Goal: Information Seeking & Learning: Find specific fact

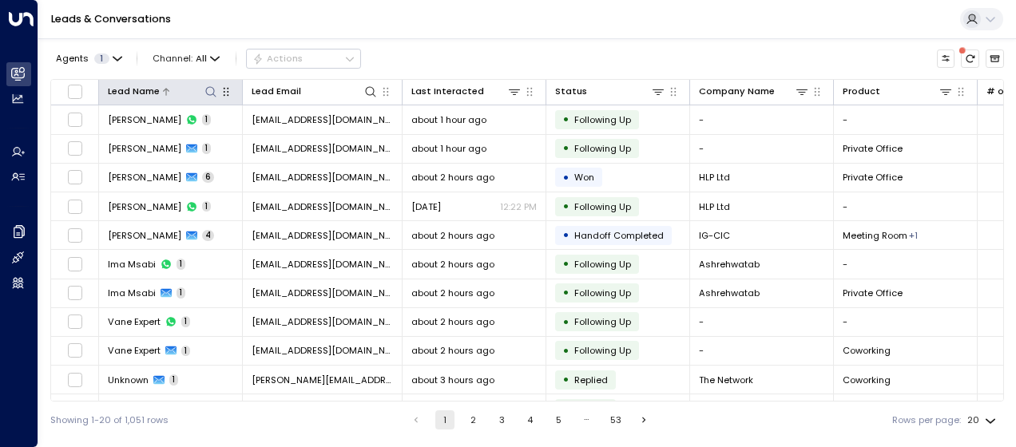
click at [204, 93] on icon at bounding box center [210, 91] width 13 height 13
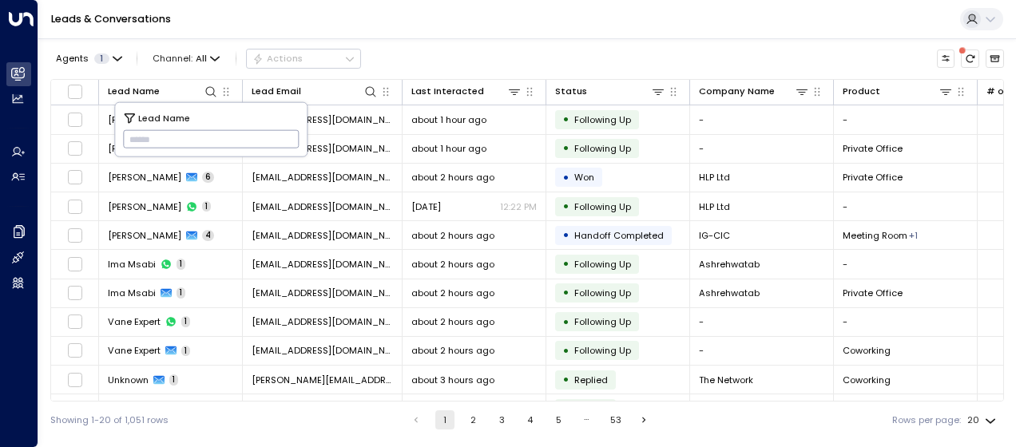
click at [144, 144] on input "text" at bounding box center [211, 139] width 176 height 26
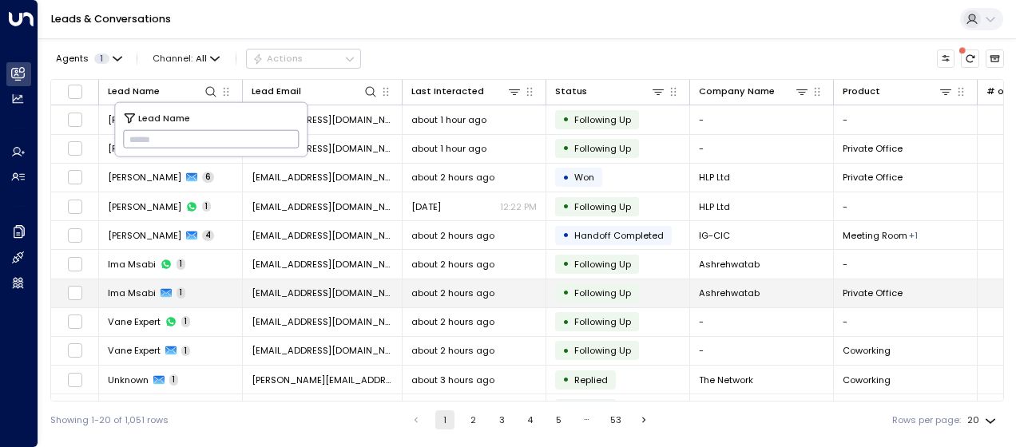
type input "**********"
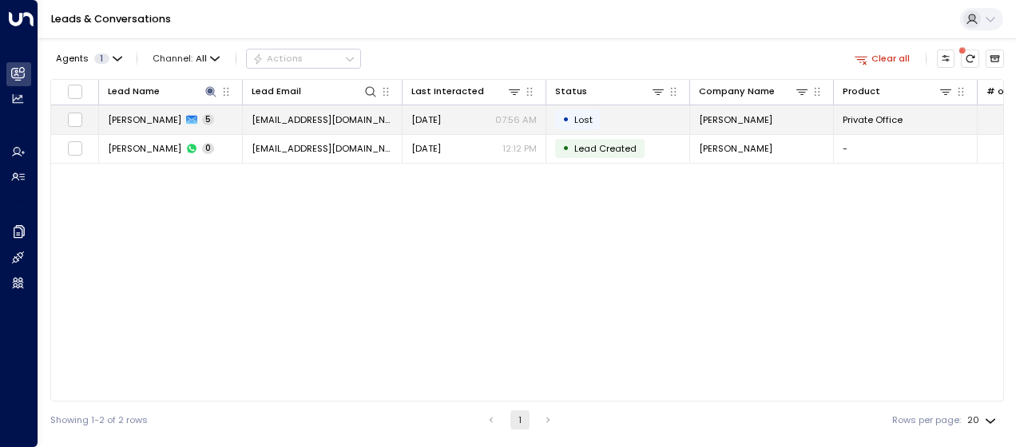
drag, startPoint x: 358, startPoint y: 120, endPoint x: 356, endPoint y: 129, distance: 9.7
click at [356, 129] on td "[EMAIL_ADDRESS][DOMAIN_NAME]" at bounding box center [323, 119] width 160 height 28
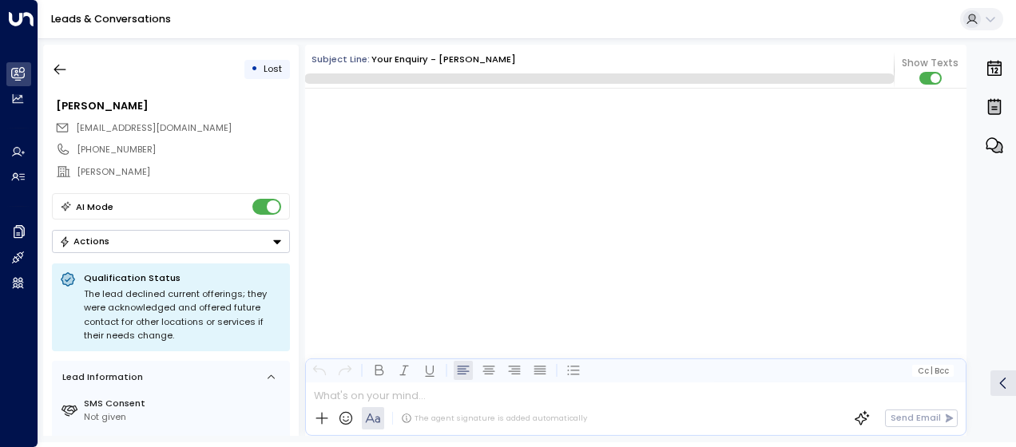
scroll to position [2035, 0]
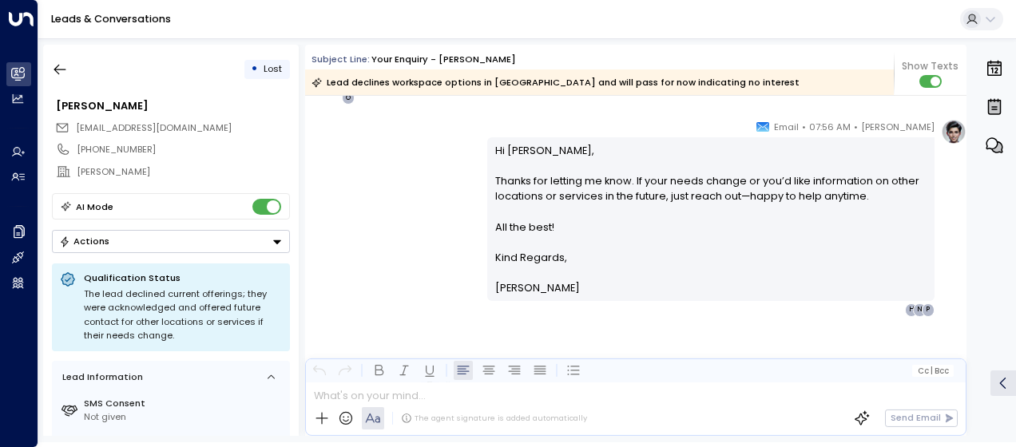
click at [422, 172] on div "[PERSON_NAME] • 07:56 AM • Email Hi [PERSON_NAME], Thanks for letting me know. …" at bounding box center [635, 217] width 661 height 197
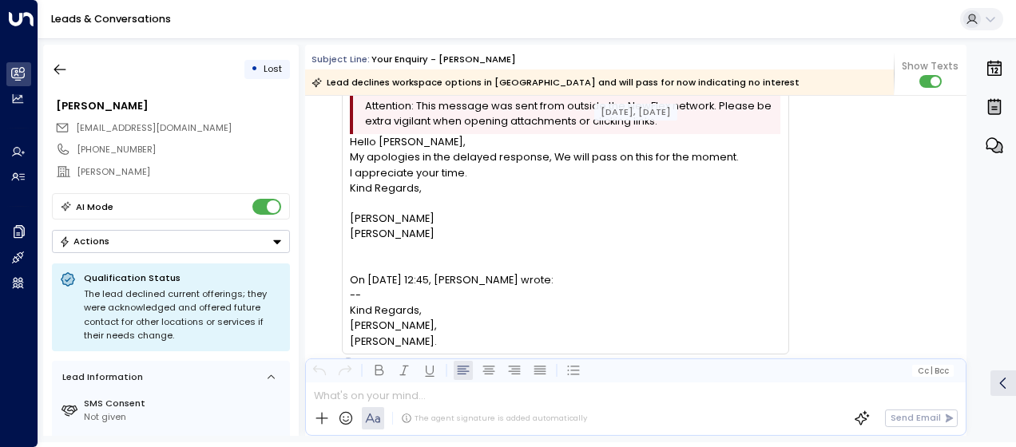
scroll to position [1748, 0]
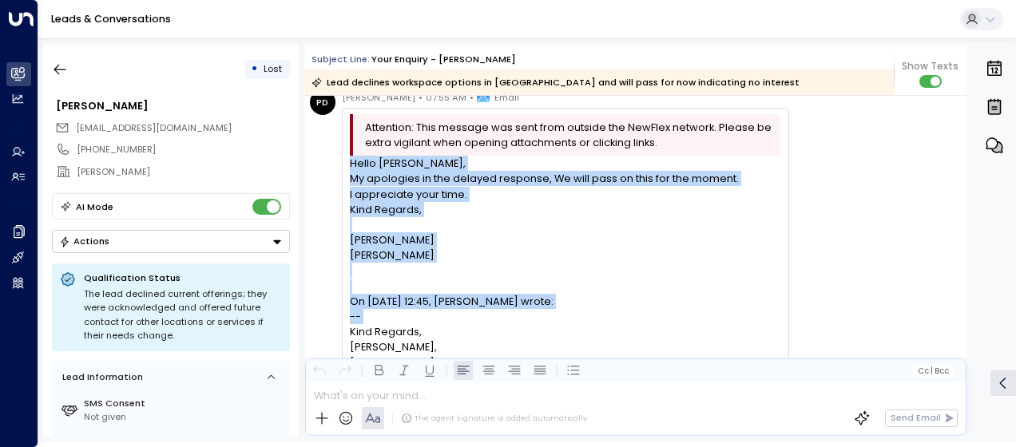
drag, startPoint x: 348, startPoint y: 162, endPoint x: 444, endPoint y: 308, distance: 174.7
click at [444, 308] on div "Attention: This message was sent from outside the NewFlex network. Please be ex…" at bounding box center [565, 242] width 447 height 268
drag, startPoint x: 444, startPoint y: 308, endPoint x: 390, endPoint y: 265, distance: 69.3
copy div "Hello [PERSON_NAME], My apologies in the delayed response, We will pass on this…"
click at [61, 72] on icon "button" at bounding box center [60, 69] width 16 height 16
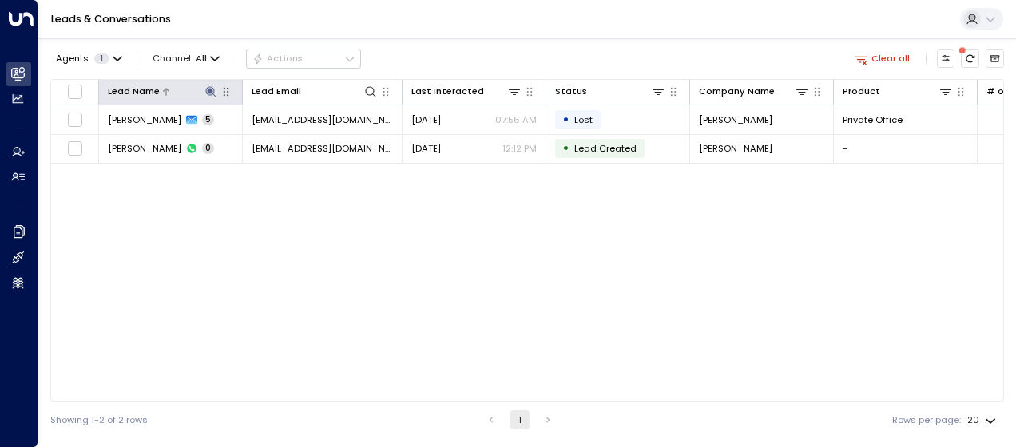
click at [211, 91] on icon at bounding box center [210, 91] width 10 height 10
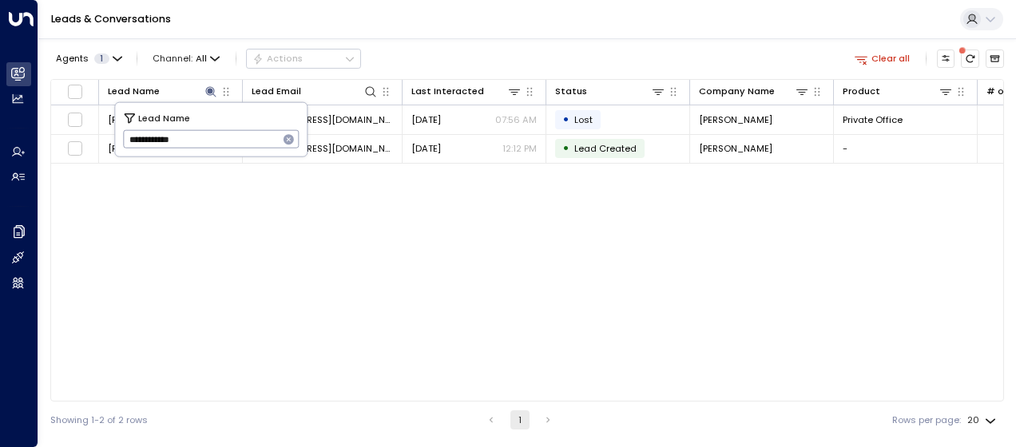
drag, startPoint x: 121, startPoint y: 139, endPoint x: 190, endPoint y: 145, distance: 68.9
click at [190, 145] on div "**********" at bounding box center [211, 129] width 192 height 53
drag, startPoint x: 127, startPoint y: 134, endPoint x: 222, endPoint y: 144, distance: 95.5
click at [222, 144] on input "**********" at bounding box center [201, 139] width 156 height 26
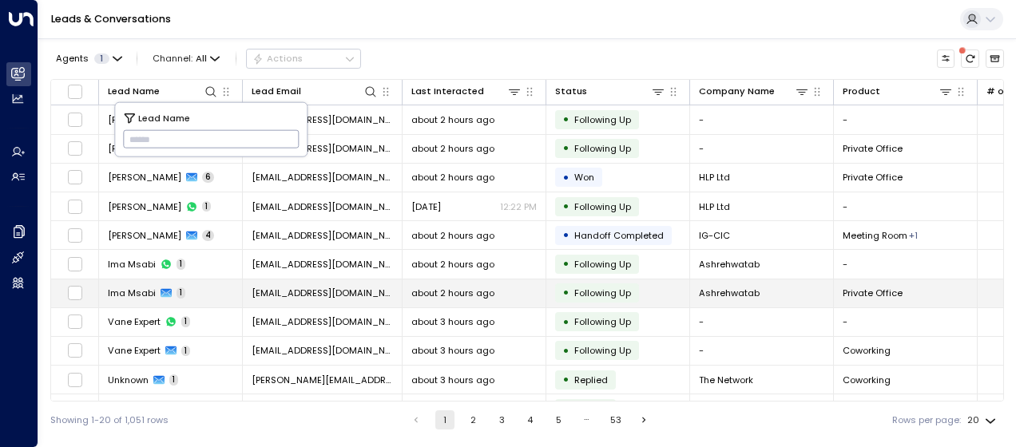
type input "**********"
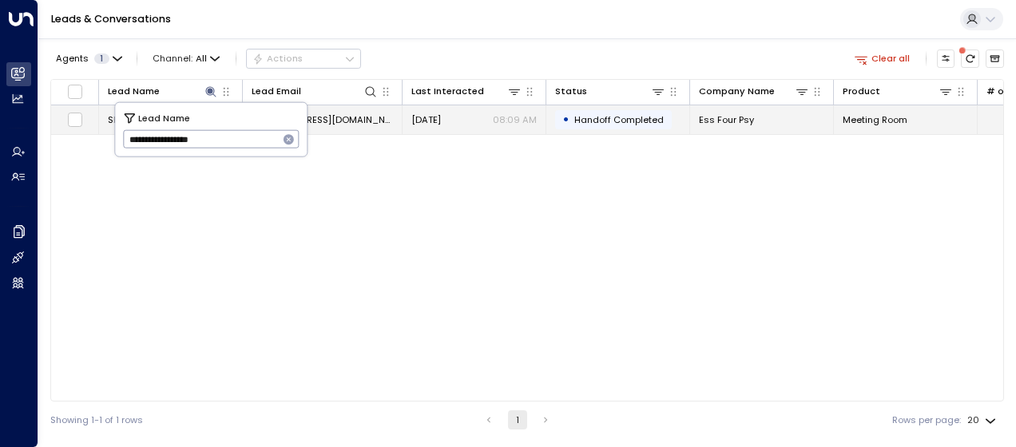
click at [356, 117] on span "[EMAIL_ADDRESS][DOMAIN_NAME]" at bounding box center [321, 119] width 141 height 13
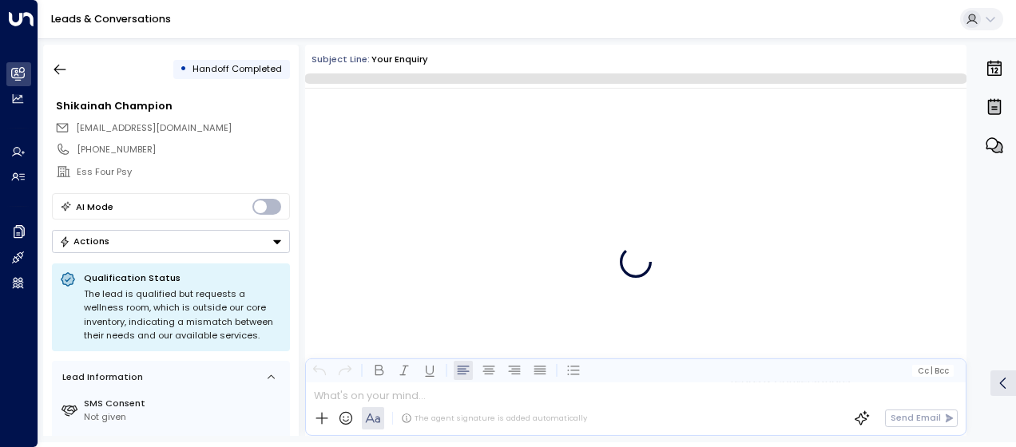
scroll to position [1842, 0]
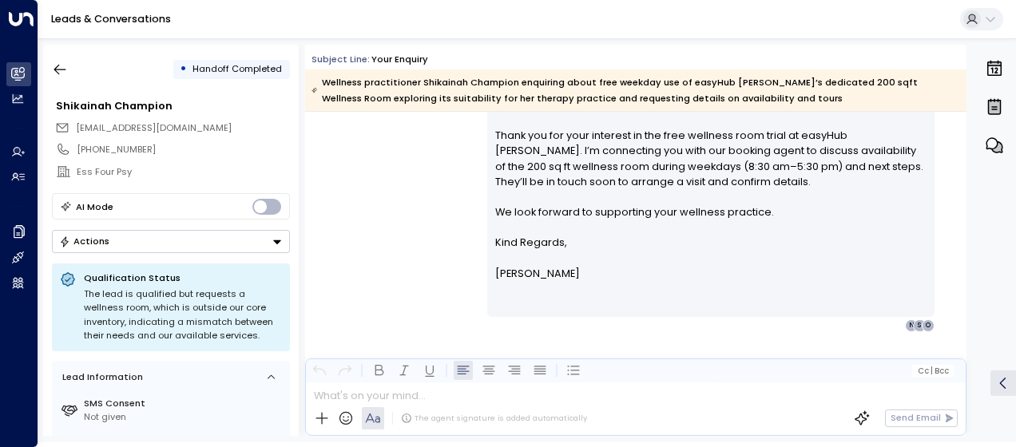
click at [426, 180] on div "[PERSON_NAME] • 08:09 AM • Email Hi [PERSON_NAME], Thank you for your interest …" at bounding box center [635, 202] width 661 height 259
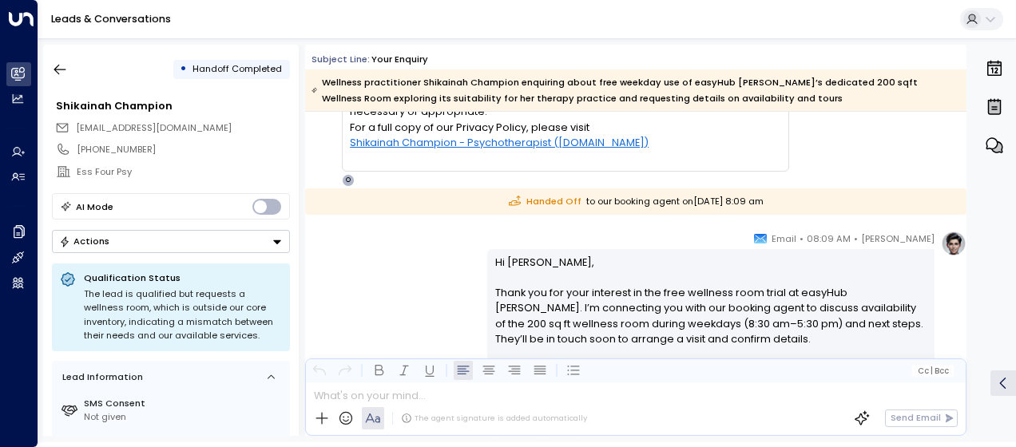
scroll to position [2352, 0]
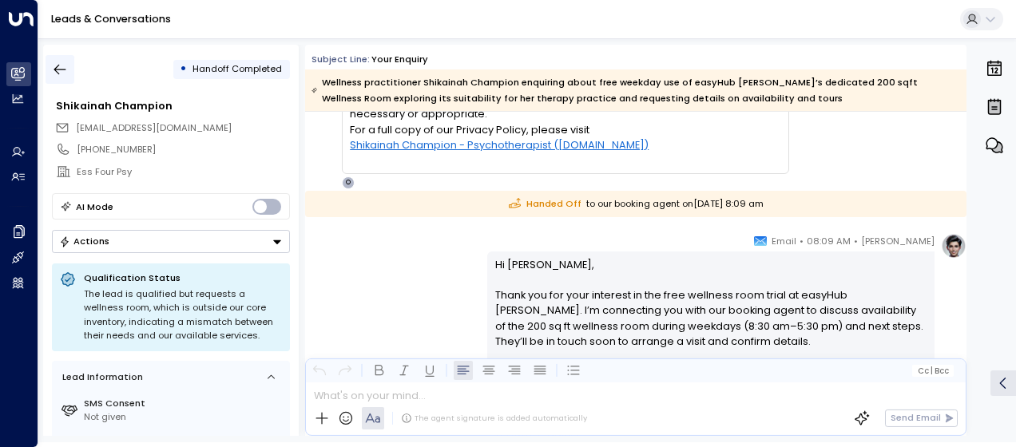
click at [64, 72] on icon "button" at bounding box center [60, 69] width 16 height 16
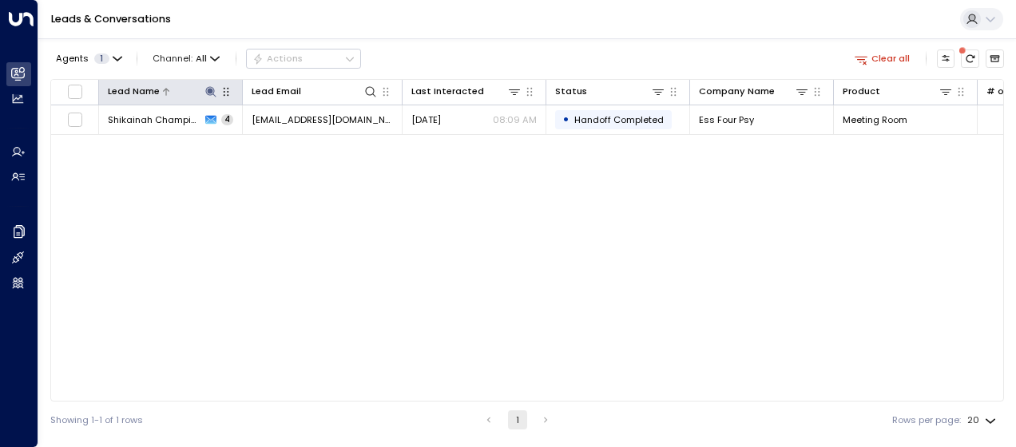
click at [213, 88] on icon at bounding box center [210, 91] width 13 height 13
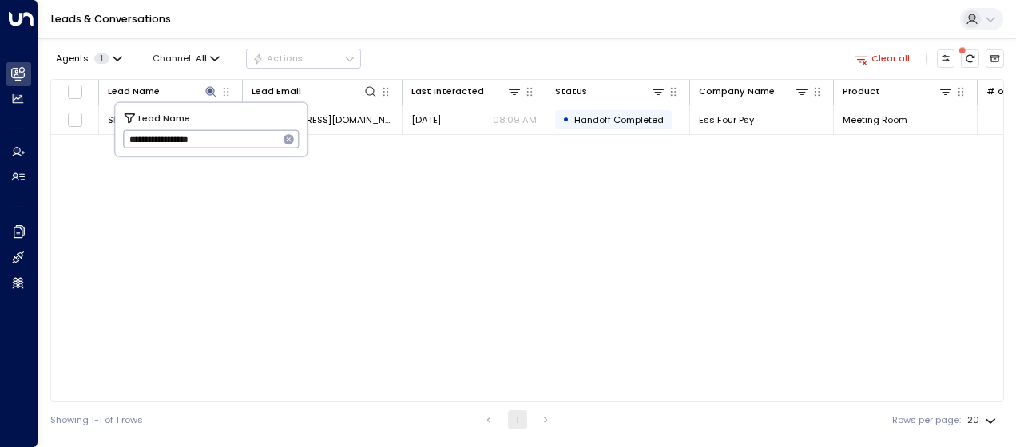
drag, startPoint x: 128, startPoint y: 142, endPoint x: 247, endPoint y: 142, distance: 119.0
click at [247, 142] on input "**********" at bounding box center [201, 139] width 156 height 26
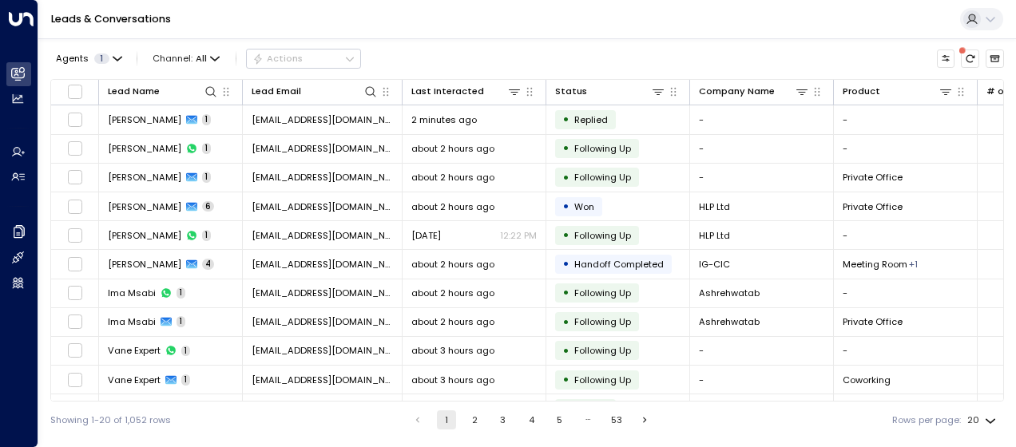
click at [193, 425] on div "Showing 1-20 of 1,052 rows 1 2 3 4 5 … 53 Rows per page: 20 **" at bounding box center [526, 420] width 953 height 37
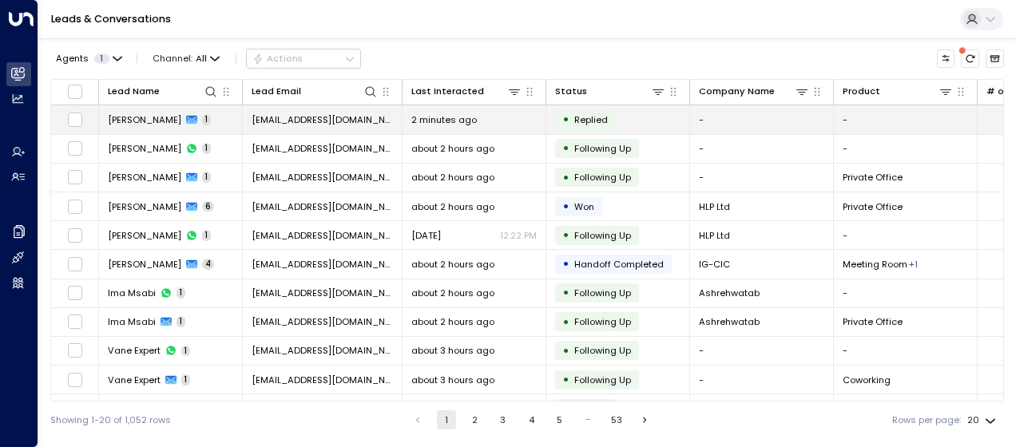
click at [302, 117] on span "[EMAIL_ADDRESS][DOMAIN_NAME]" at bounding box center [321, 119] width 141 height 13
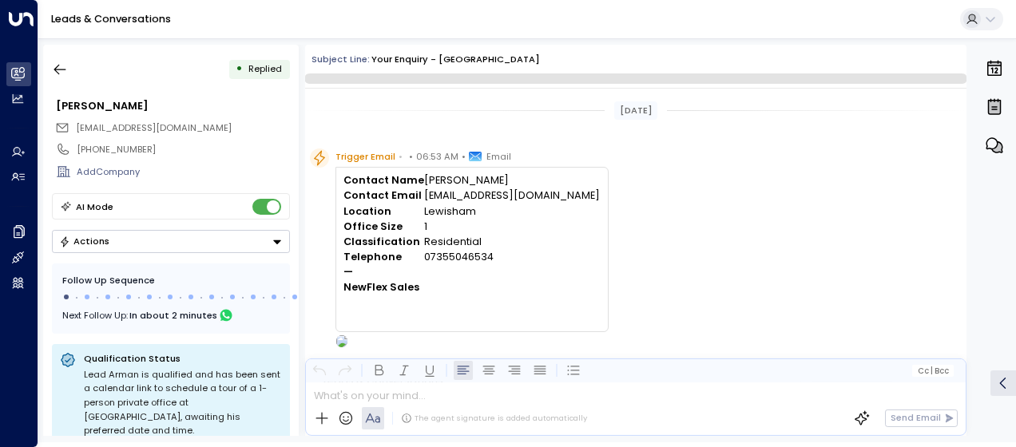
scroll to position [450, 0]
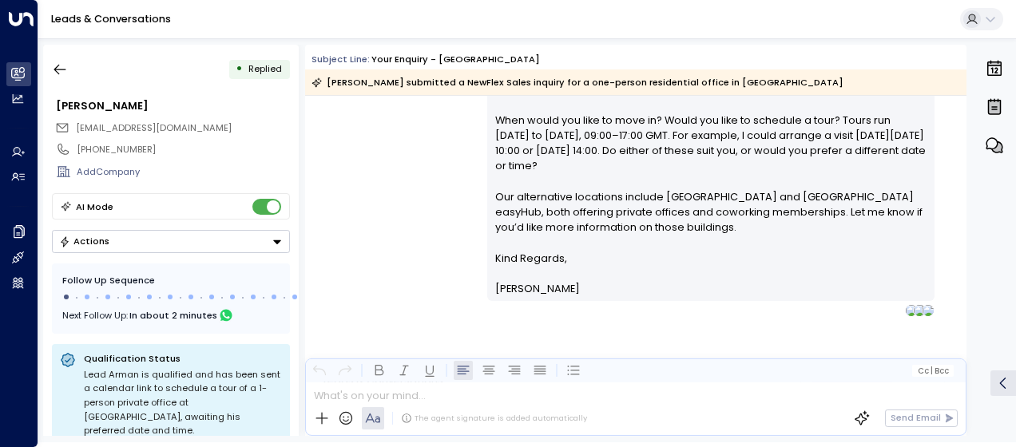
click at [420, 216] on div "[PERSON_NAME] • 06:54 AM • Email Hi [PERSON_NAME], Thanks for your interest in …" at bounding box center [635, 118] width 661 height 397
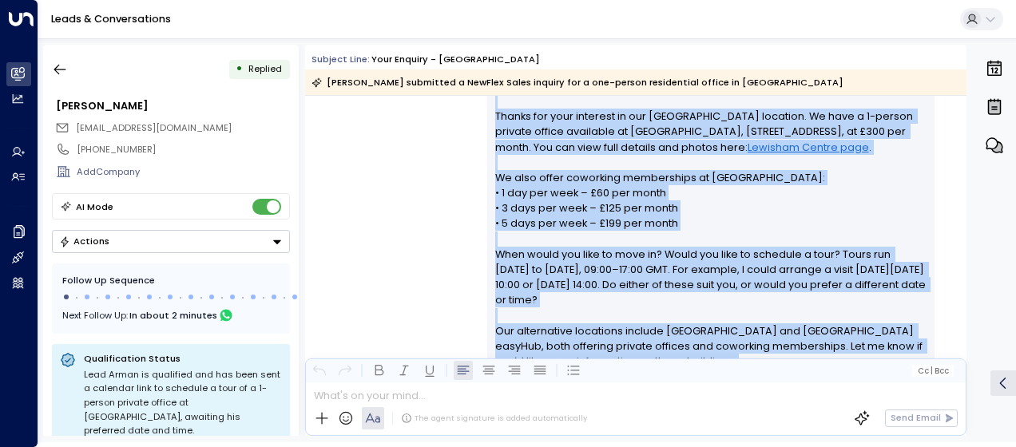
scroll to position [458, 0]
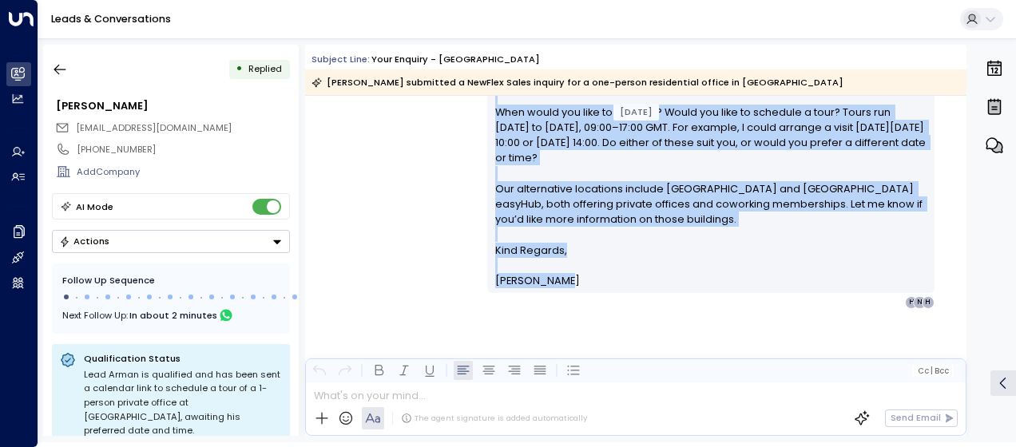
drag, startPoint x: 492, startPoint y: 205, endPoint x: 620, endPoint y: 279, distance: 147.7
click at [620, 279] on div "Hi [PERSON_NAME], Thanks for your interest in our [GEOGRAPHIC_DATA] location. W…" at bounding box center [711, 112] width 432 height 352
drag, startPoint x: 620, startPoint y: 279, endPoint x: 549, endPoint y: 206, distance: 101.6
copy div "Hi [PERSON_NAME], Thanks for your interest in our [GEOGRAPHIC_DATA] location. W…"
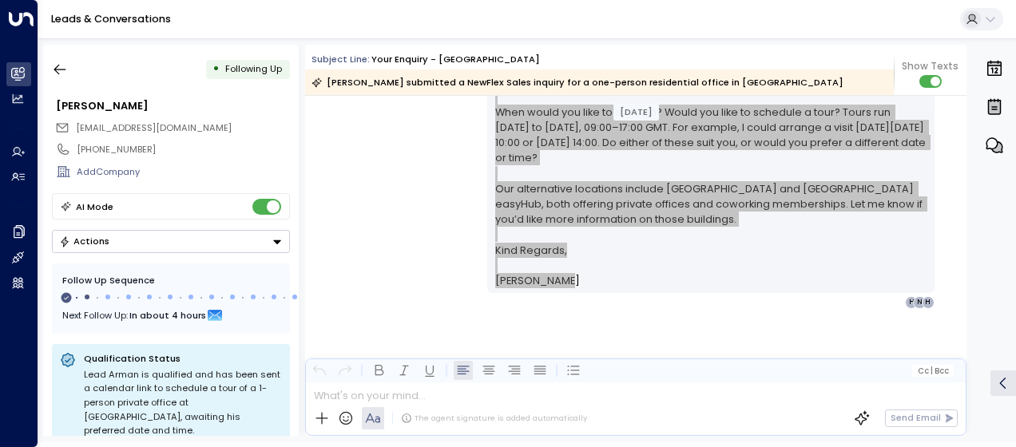
scroll to position [590, 0]
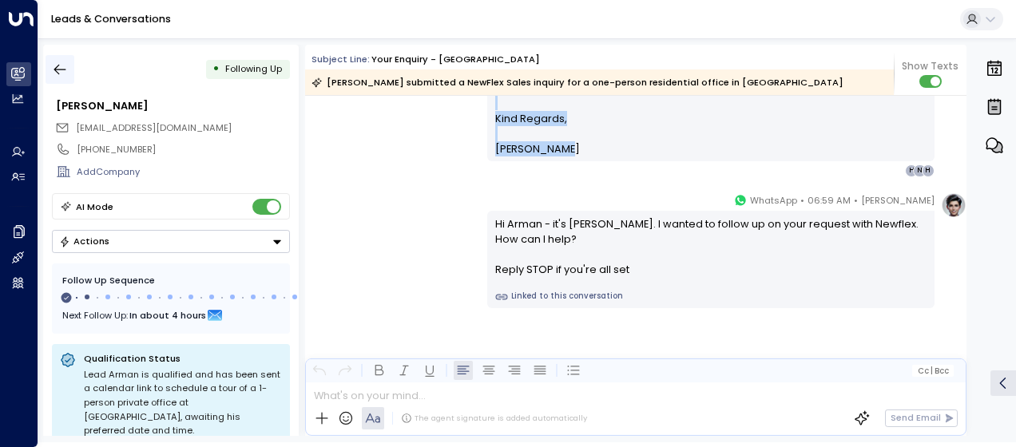
click at [57, 70] on icon "button" at bounding box center [60, 69] width 16 height 16
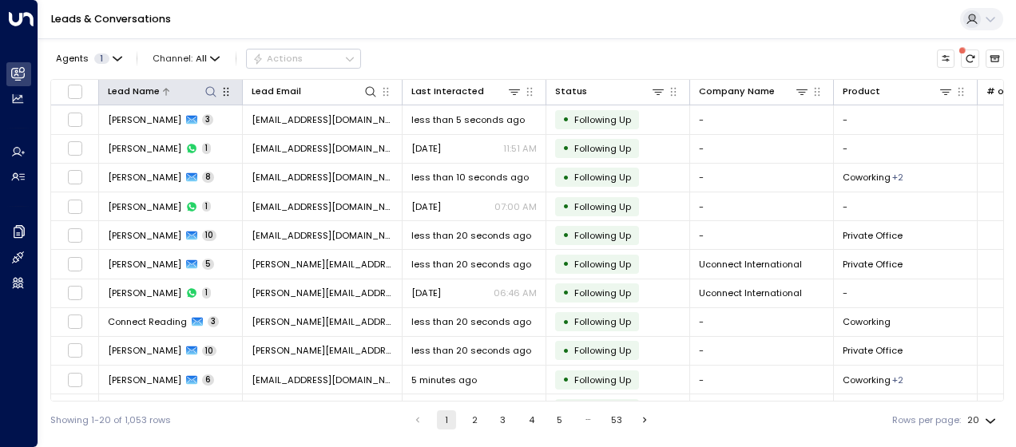
click at [210, 88] on icon at bounding box center [210, 91] width 13 height 13
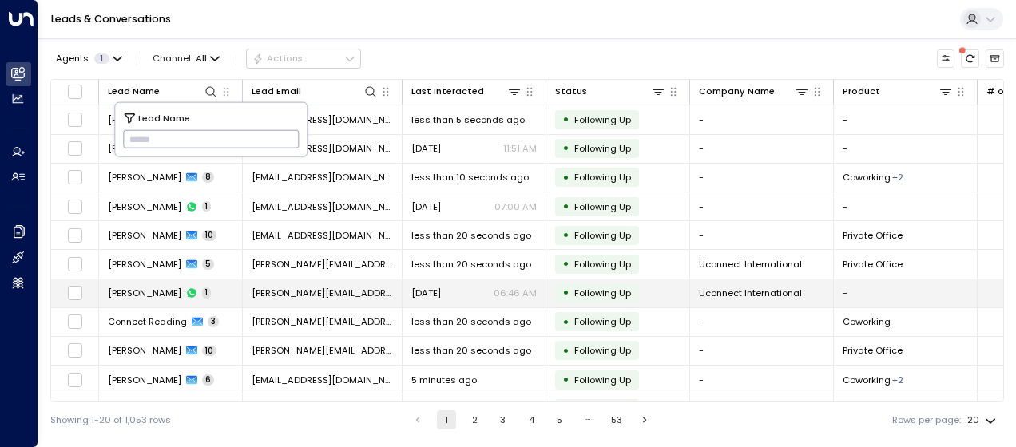
type input "**********"
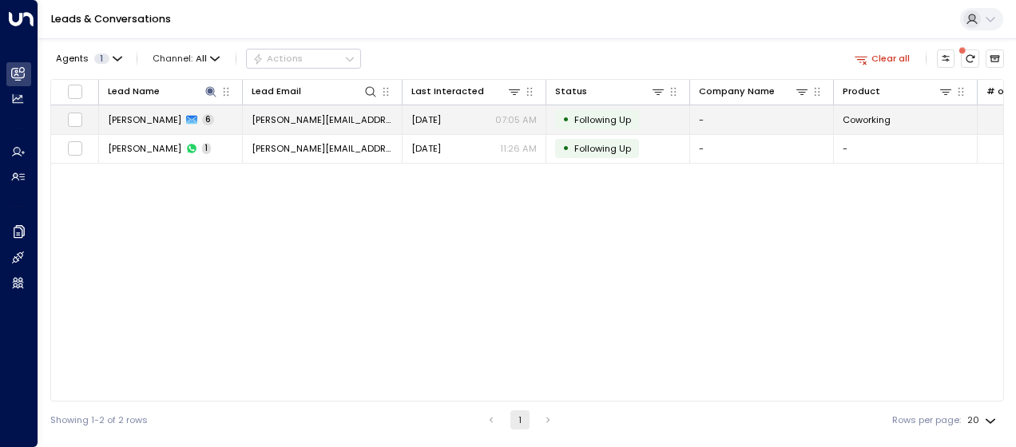
click at [357, 117] on span "[PERSON_NAME][EMAIL_ADDRESS][DOMAIN_NAME]" at bounding box center [321, 119] width 141 height 13
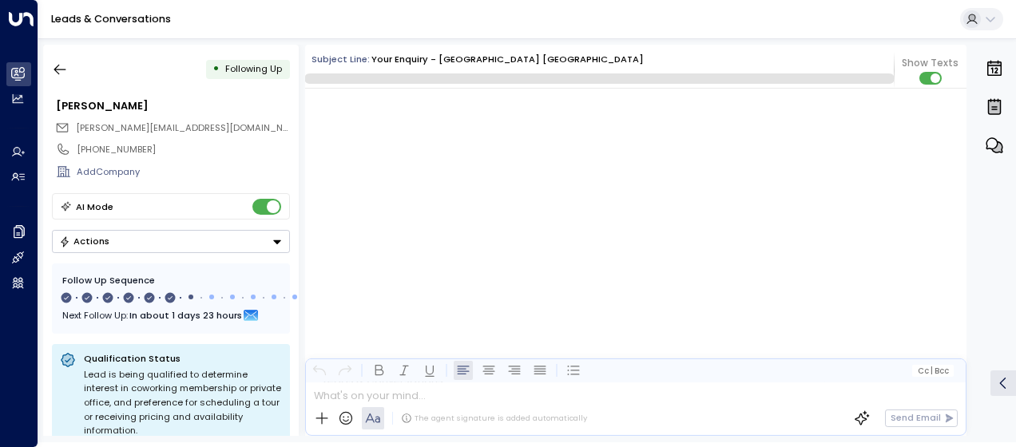
scroll to position [3578, 0]
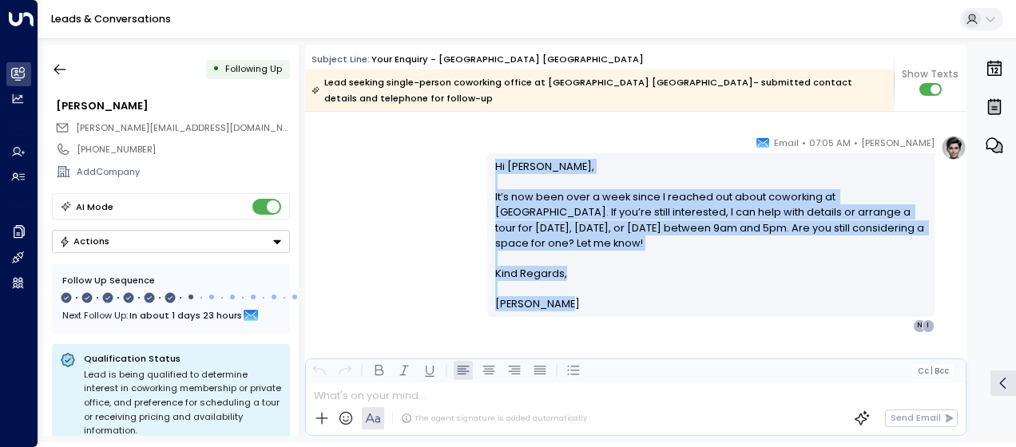
drag, startPoint x: 492, startPoint y: 149, endPoint x: 567, endPoint y: 316, distance: 183.0
click at [567, 316] on div "[PERSON_NAME] • 07:05 AM • Email Hi [PERSON_NAME], It’s now been over a week si…" at bounding box center [635, 297] width 661 height 325
drag, startPoint x: 567, startPoint y: 316, endPoint x: 523, endPoint y: 217, distance: 108.3
copy div "Hi [PERSON_NAME], It’s now been over a week since I reached out about coworking…"
click at [63, 61] on icon "button" at bounding box center [60, 69] width 16 height 16
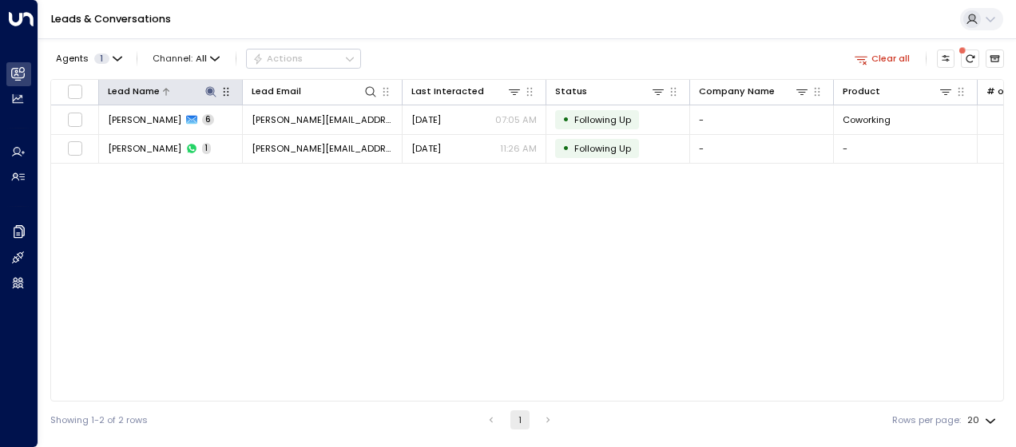
click at [216, 89] on icon at bounding box center [210, 91] width 13 height 13
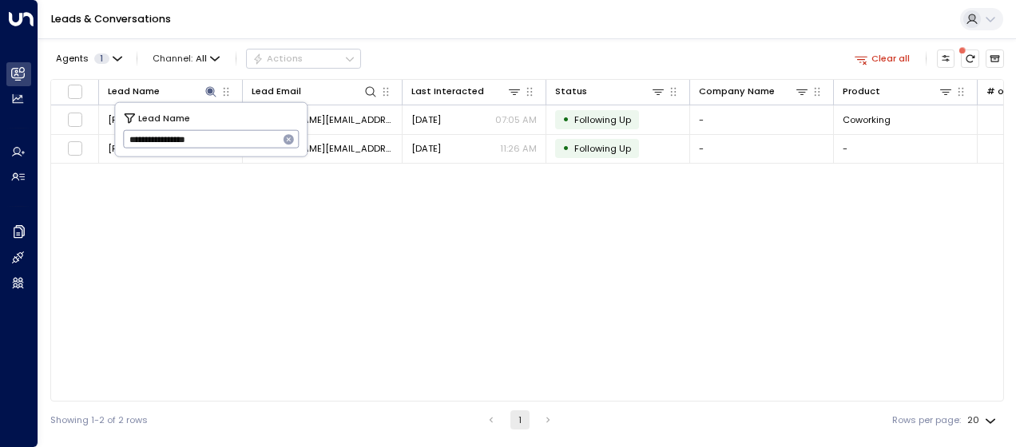
drag, startPoint x: 126, startPoint y: 137, endPoint x: 273, endPoint y: 141, distance: 146.9
click at [273, 141] on input "**********" at bounding box center [201, 139] width 156 height 26
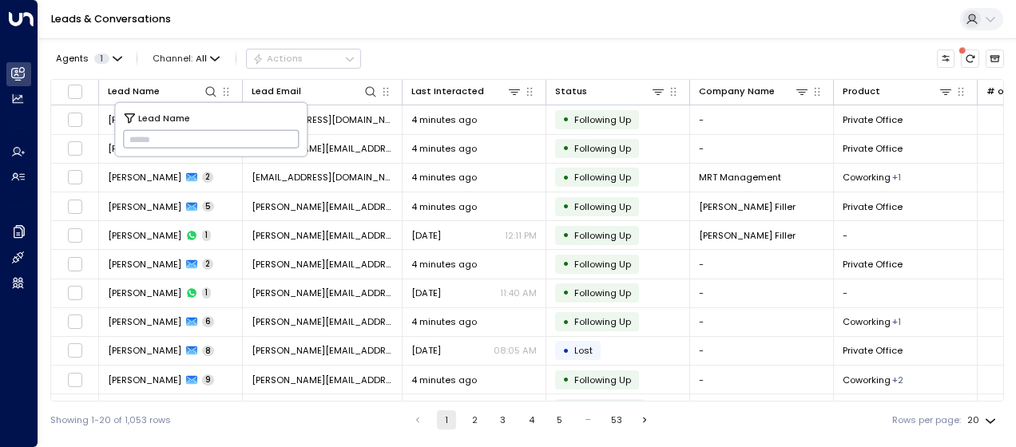
click at [136, 135] on input "text" at bounding box center [211, 139] width 176 height 26
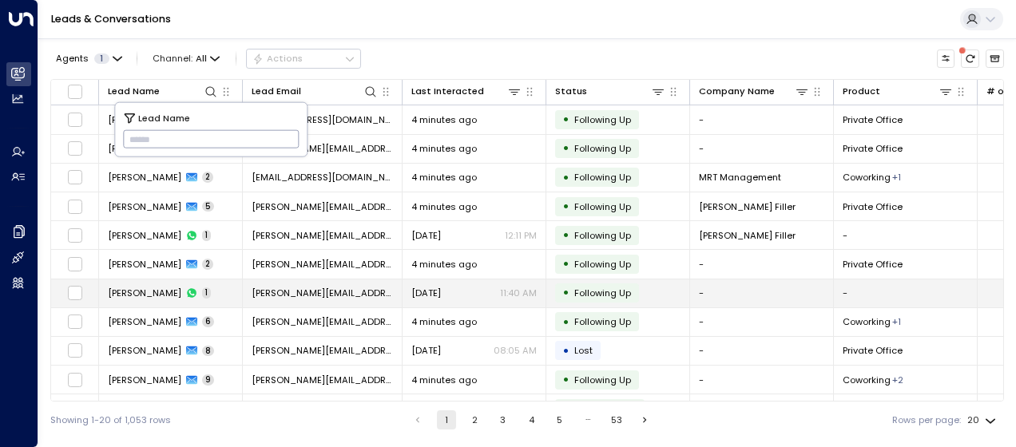
type input "**********"
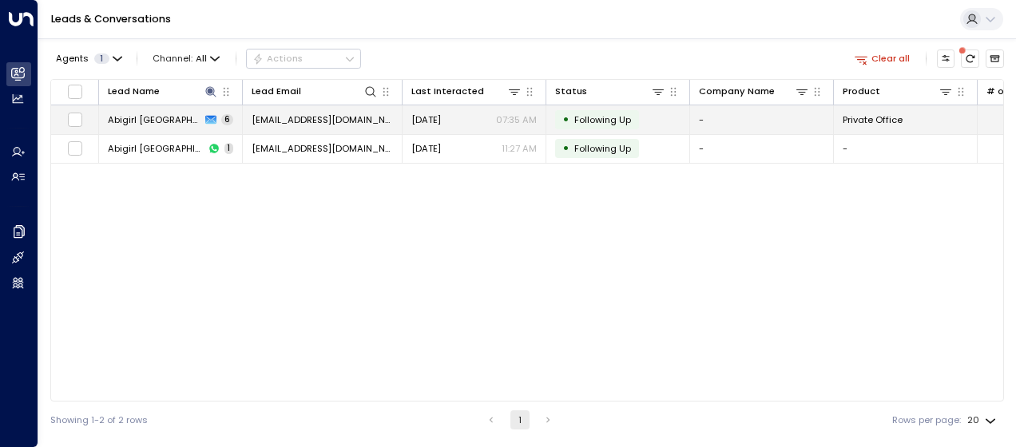
click at [334, 115] on span "[EMAIL_ADDRESS][DOMAIN_NAME]" at bounding box center [321, 119] width 141 height 13
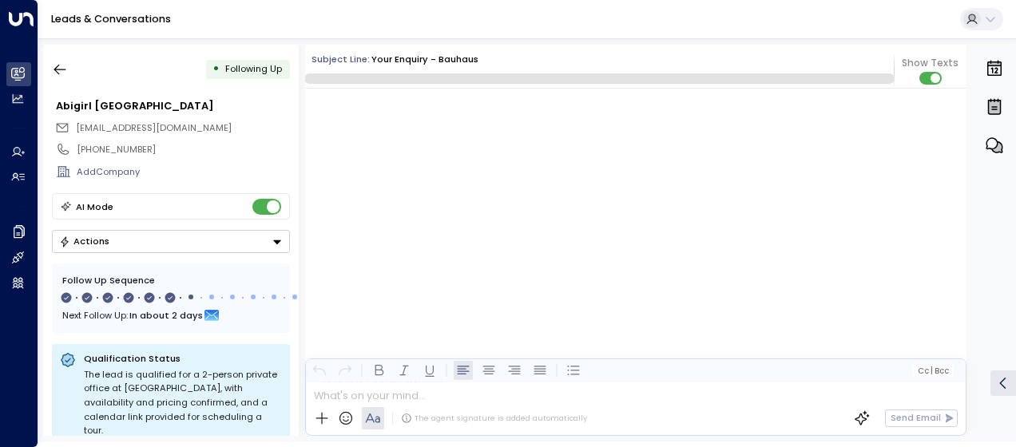
scroll to position [3655, 0]
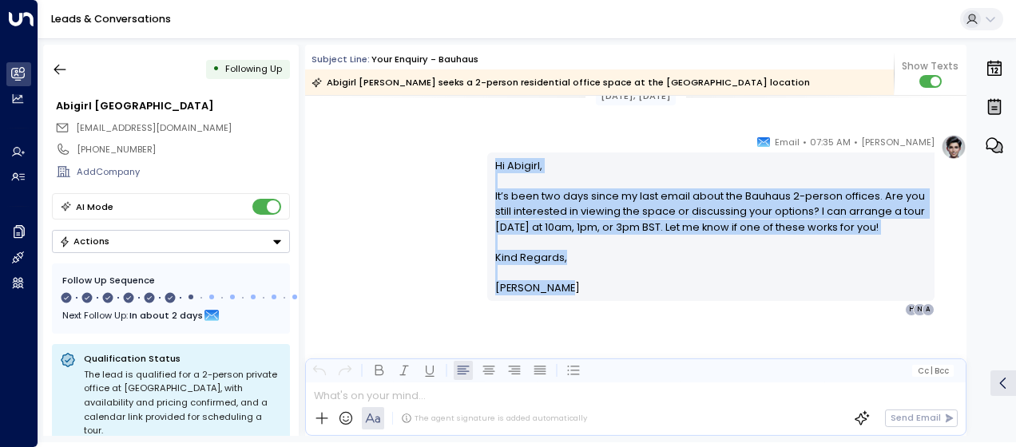
drag, startPoint x: 492, startPoint y: 164, endPoint x: 552, endPoint y: 291, distance: 140.7
click at [552, 291] on div "Hi Abigirl, It’s been two days since my last email about the Bauhaus 2-person o…" at bounding box center [711, 227] width 432 height 138
drag, startPoint x: 552, startPoint y: 291, endPoint x: 525, endPoint y: 208, distance: 86.8
copy div "Hi Abigirl, It’s been two days since my last email about the Bauhaus 2-person o…"
click at [54, 65] on icon "button" at bounding box center [60, 69] width 16 height 16
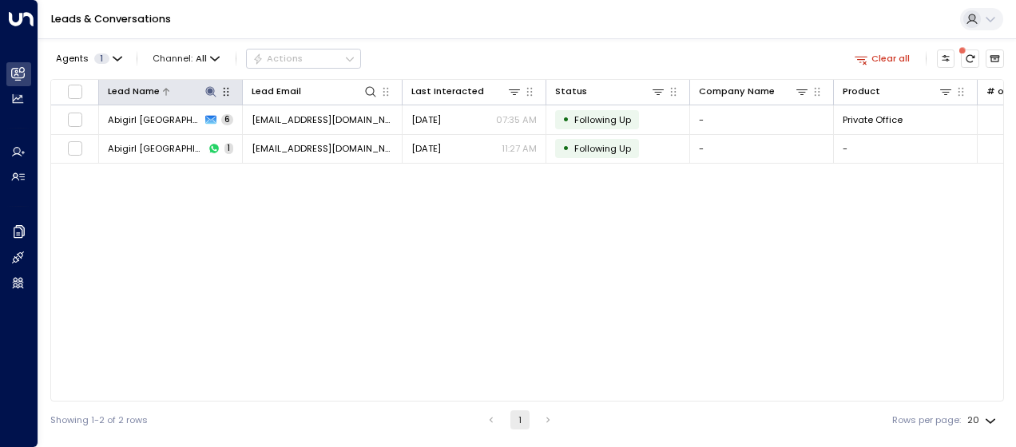
click at [211, 89] on icon at bounding box center [210, 91] width 10 height 10
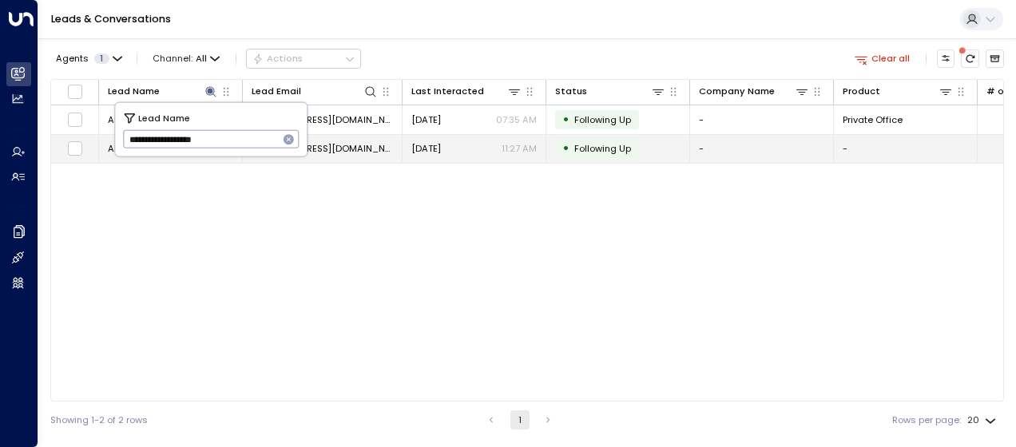
drag, startPoint x: 126, startPoint y: 141, endPoint x: 331, endPoint y: 151, distance: 204.6
click at [331, 151] on body "**********" at bounding box center [508, 219] width 1016 height 438
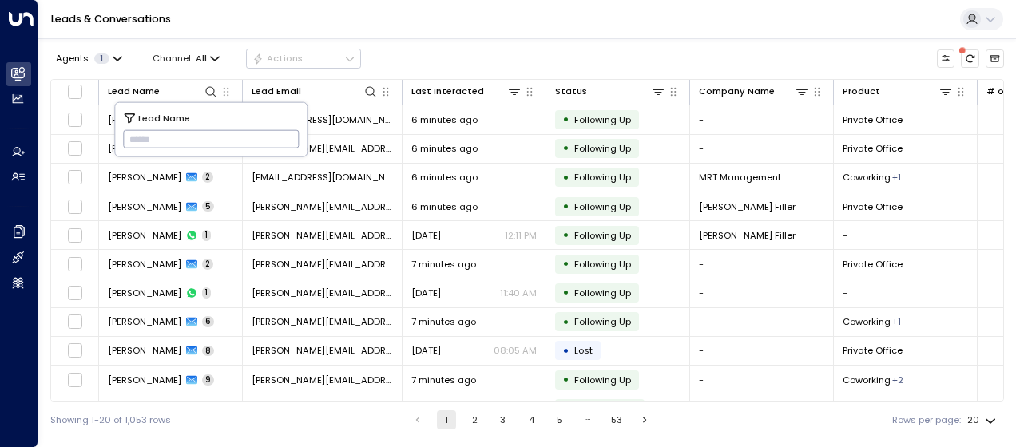
click at [131, 132] on input "text" at bounding box center [211, 139] width 176 height 26
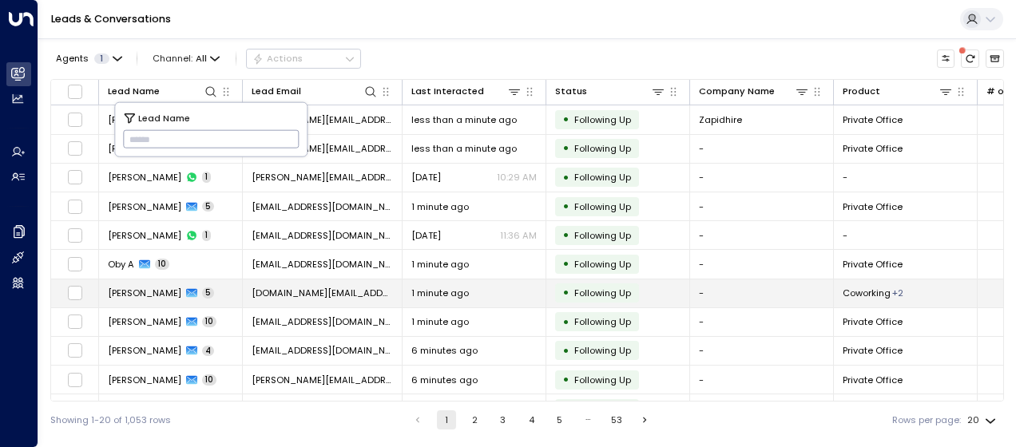
type input "**********"
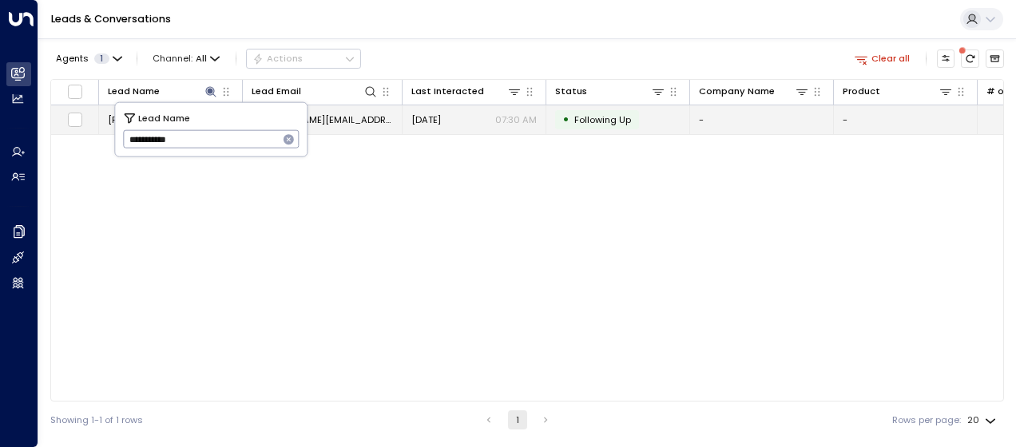
click at [348, 113] on span "[PERSON_NAME][EMAIL_ADDRESS][PERSON_NAME][DOMAIN_NAME]" at bounding box center [321, 119] width 141 height 13
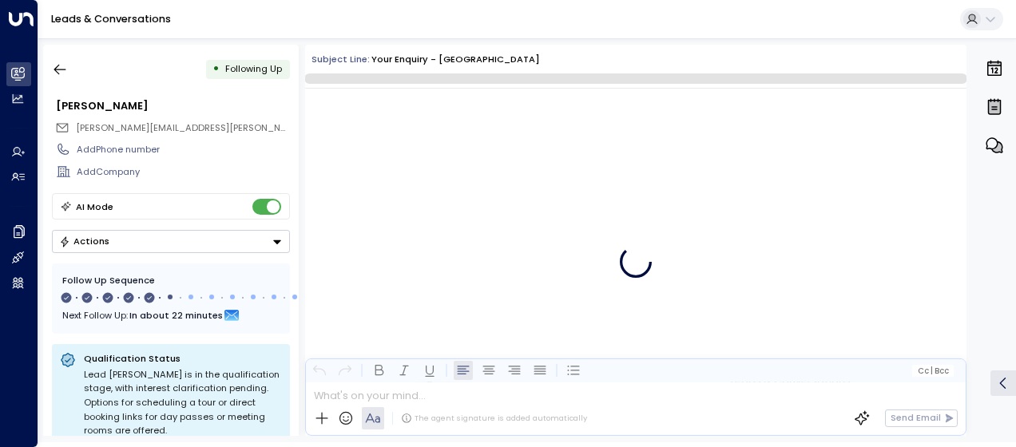
scroll to position [2411, 0]
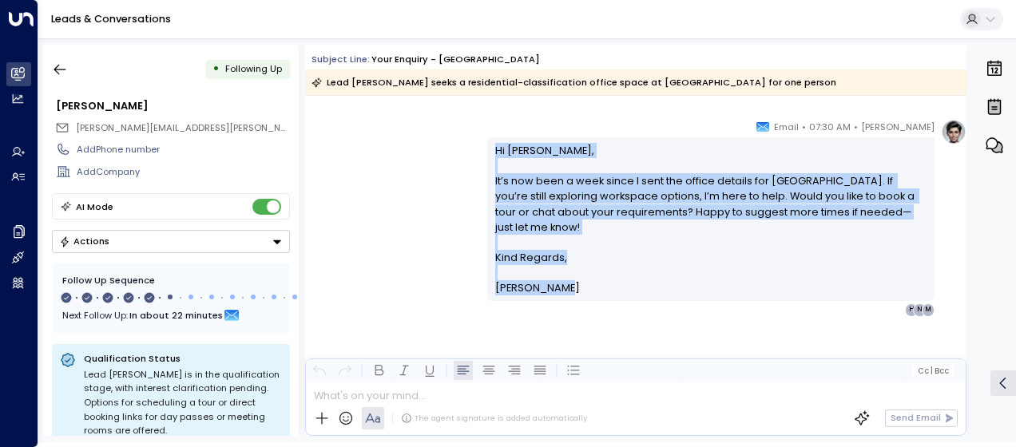
drag, startPoint x: 492, startPoint y: 150, endPoint x: 556, endPoint y: 291, distance: 155.1
click at [556, 291] on div "Hi [PERSON_NAME], It’s now been a week since I sent the office details for [GEO…" at bounding box center [711, 219] width 432 height 153
drag, startPoint x: 556, startPoint y: 291, endPoint x: 525, endPoint y: 196, distance: 99.7
copy div "Hi [PERSON_NAME], It’s now been a week since I sent the office details for [GEO…"
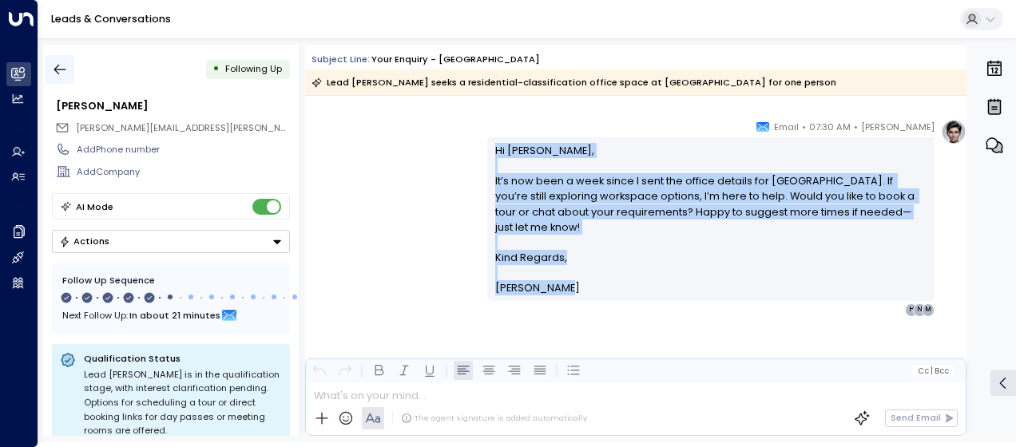
click at [65, 69] on icon "button" at bounding box center [60, 69] width 16 height 16
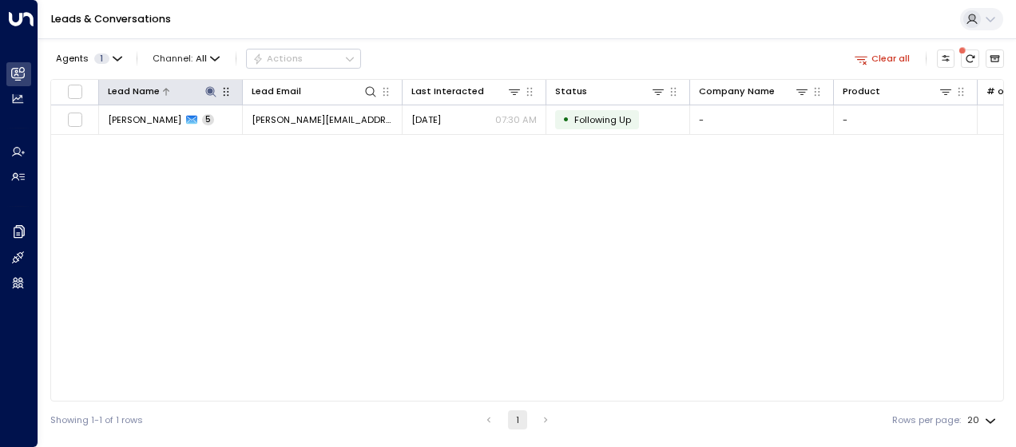
click at [210, 88] on icon at bounding box center [210, 91] width 13 height 13
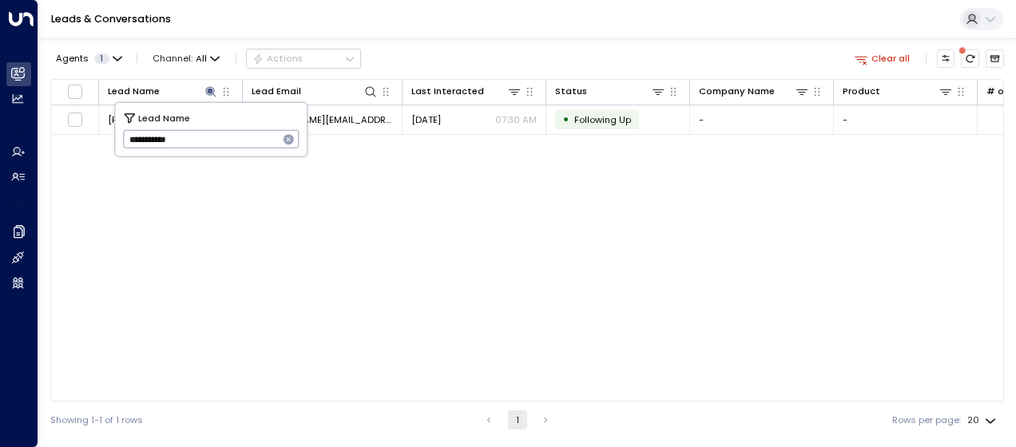
drag, startPoint x: 126, startPoint y: 137, endPoint x: 220, endPoint y: 148, distance: 94.8
click at [220, 148] on input "**********" at bounding box center [201, 139] width 156 height 26
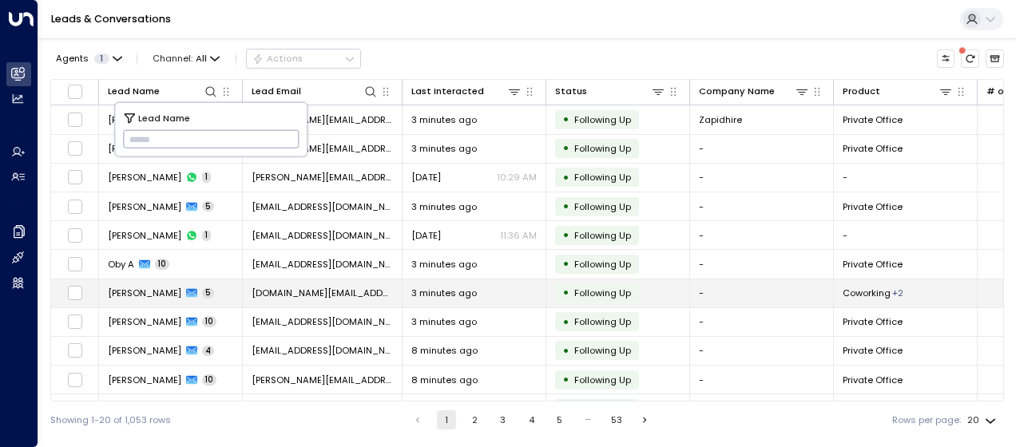
type input "*********"
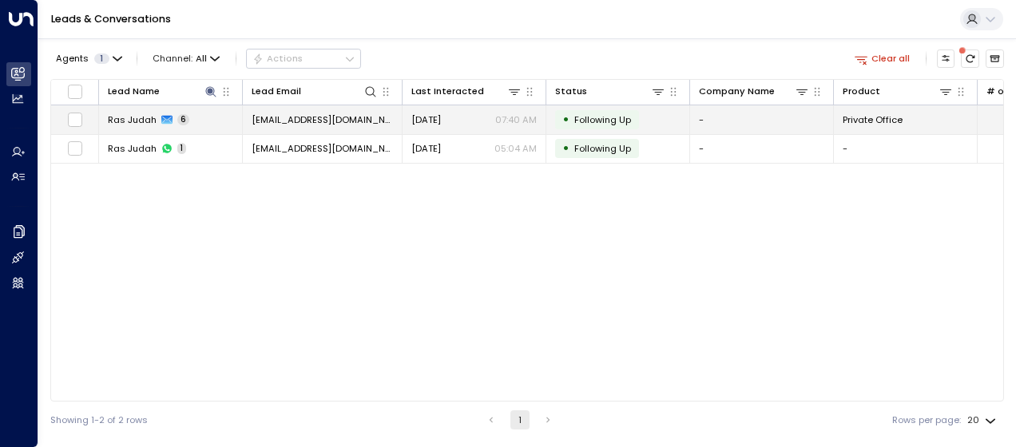
click at [366, 120] on span "[EMAIL_ADDRESS][DOMAIN_NAME]" at bounding box center [321, 119] width 141 height 13
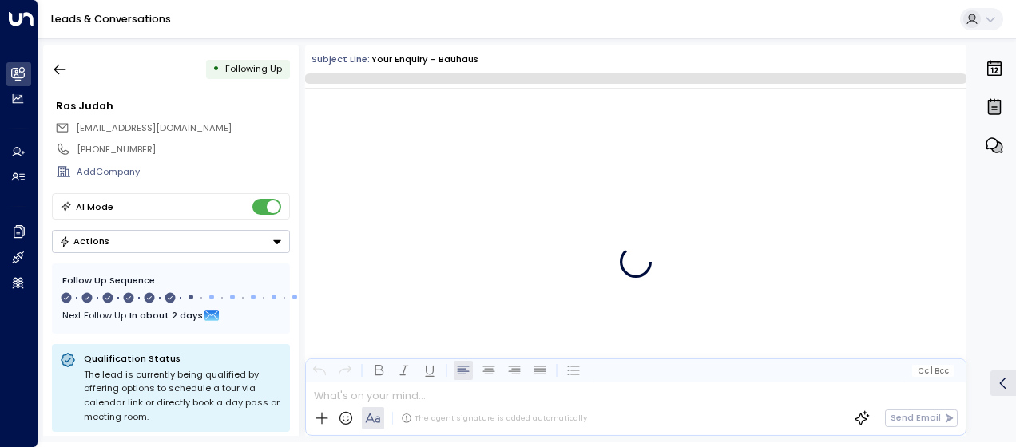
scroll to position [3672, 0]
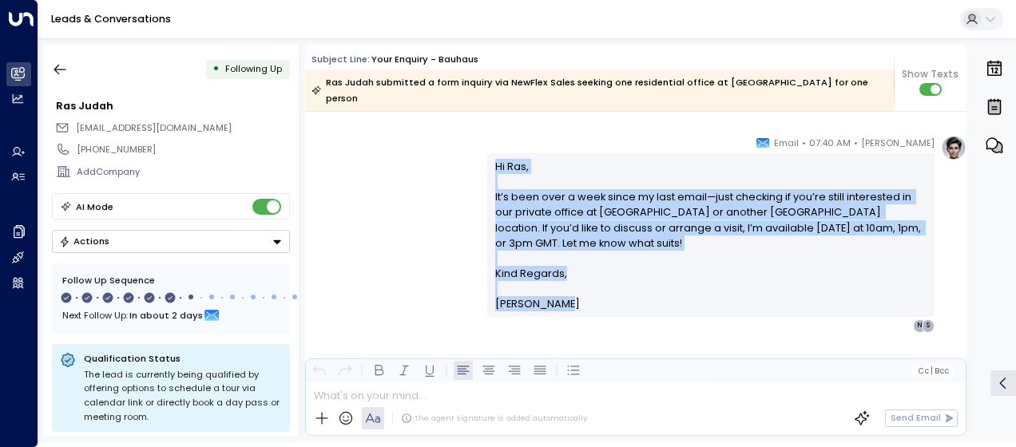
drag, startPoint x: 492, startPoint y: 148, endPoint x: 560, endPoint y: 307, distance: 172.8
click at [560, 307] on div "[PERSON_NAME] • 07:40 AM • Email Hi Ras, It’s been over a week since my last em…" at bounding box center [710, 233] width 447 height 197
drag, startPoint x: 560, startPoint y: 307, endPoint x: 530, endPoint y: 188, distance: 122.6
copy div "Hi Ras, It’s been over a week since my last email—just checking if you’re still…"
click at [65, 69] on icon "button" at bounding box center [60, 70] width 12 height 10
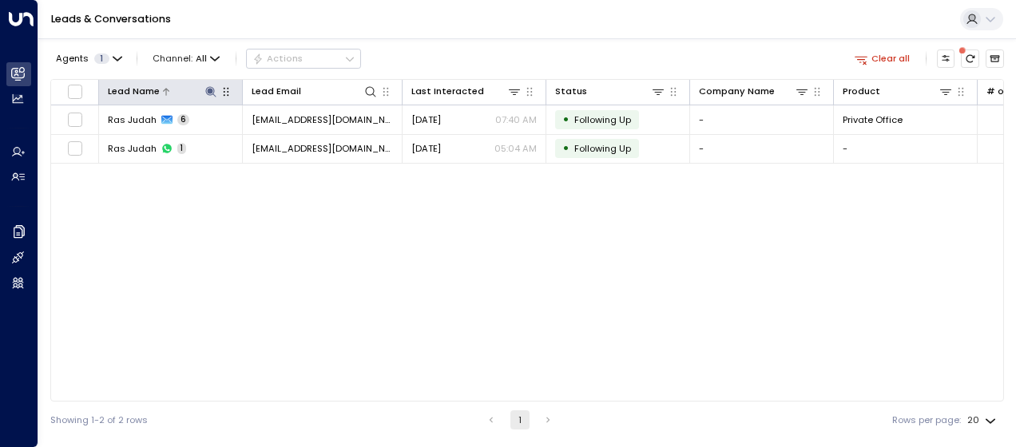
click at [209, 88] on icon at bounding box center [210, 91] width 13 height 13
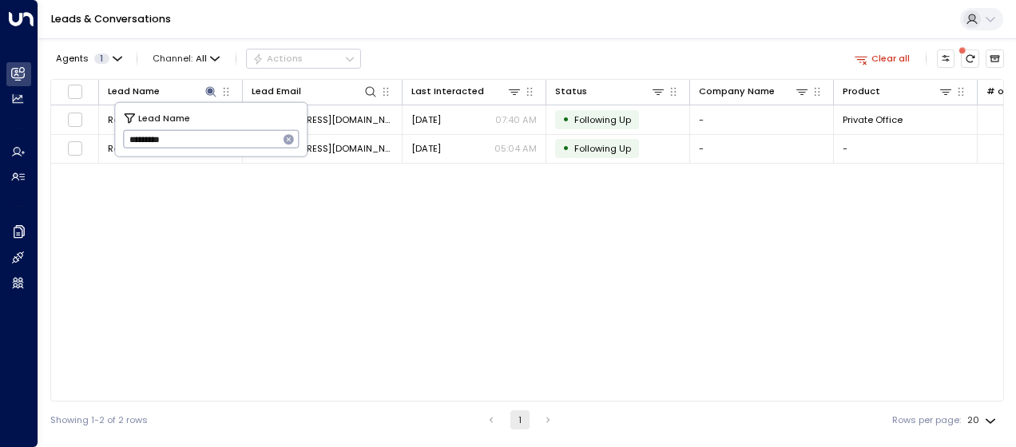
drag, startPoint x: 125, startPoint y: 136, endPoint x: 203, endPoint y: 144, distance: 78.6
click at [203, 144] on input "*********" at bounding box center [201, 139] width 156 height 26
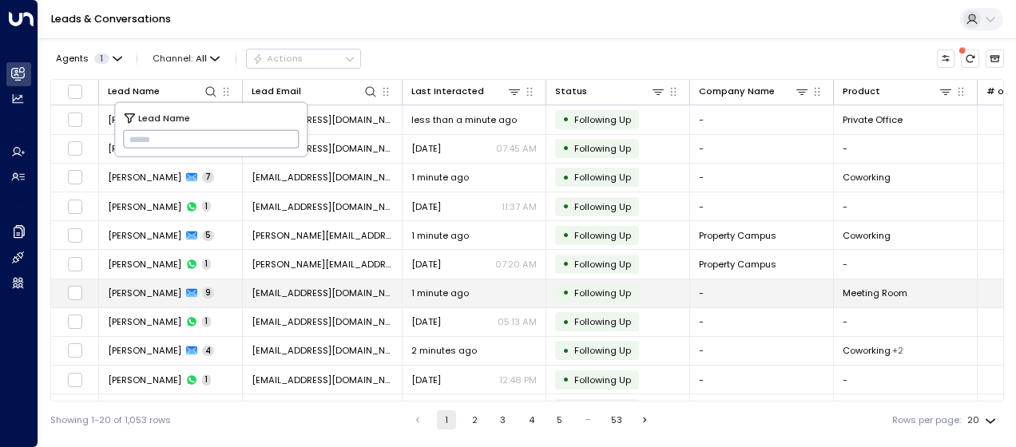
type input "**********"
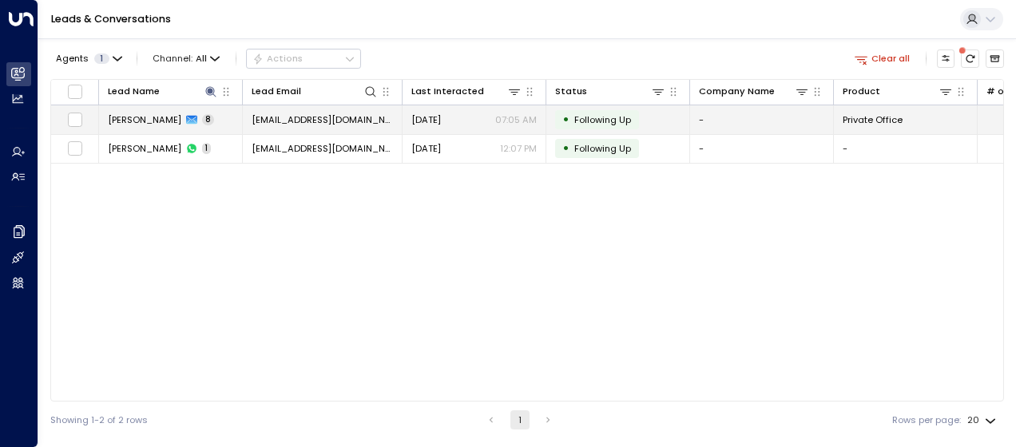
click at [342, 112] on td "[EMAIL_ADDRESS][DOMAIN_NAME]" at bounding box center [323, 119] width 160 height 28
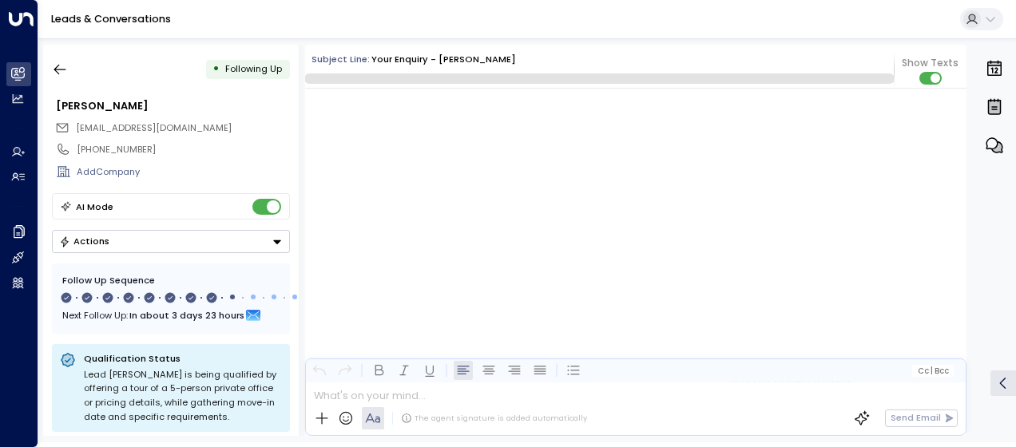
scroll to position [5346, 0]
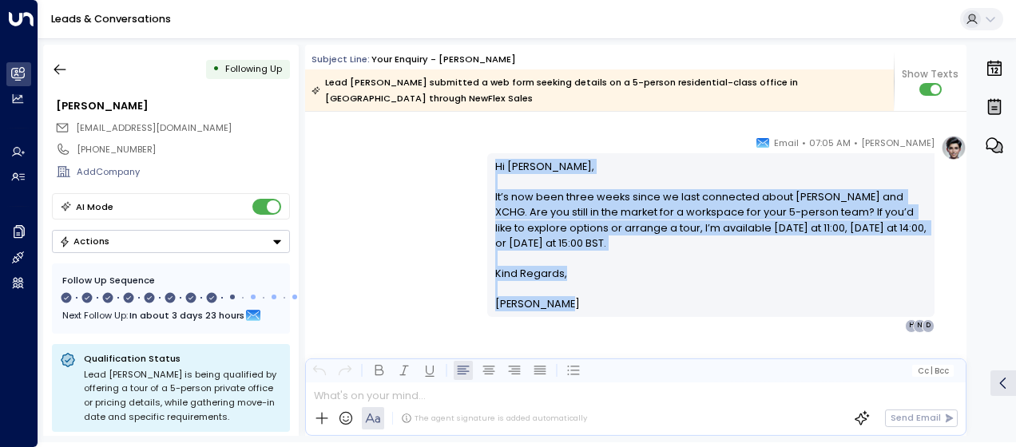
drag, startPoint x: 490, startPoint y: 163, endPoint x: 578, endPoint y: 315, distance: 175.3
click at [578, 315] on div "Hi [PERSON_NAME], It’s now been three weeks since we last connected about [PERS…" at bounding box center [710, 235] width 447 height 164
drag, startPoint x: 578, startPoint y: 315, endPoint x: 529, endPoint y: 246, distance: 84.2
copy div "Hi [PERSON_NAME], It’s now been three weeks since we last connected about [PERS…"
click at [64, 69] on icon "button" at bounding box center [60, 69] width 16 height 16
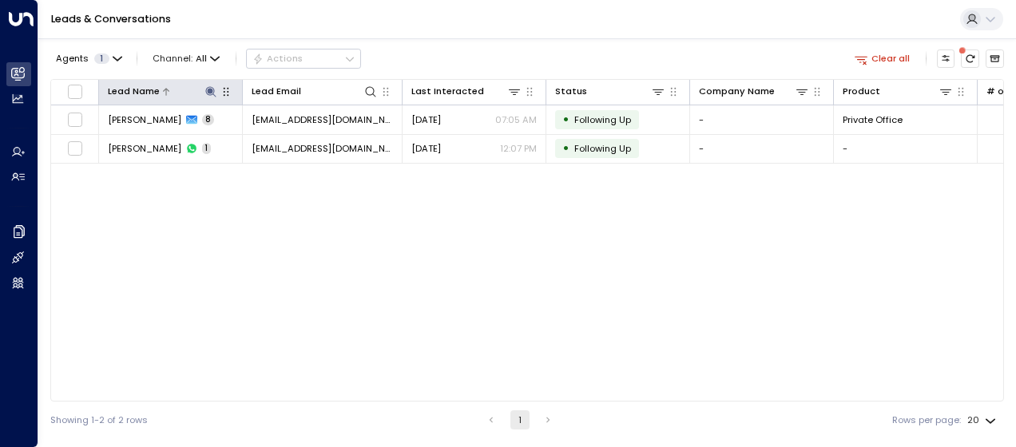
click at [214, 97] on icon at bounding box center [210, 91] width 13 height 13
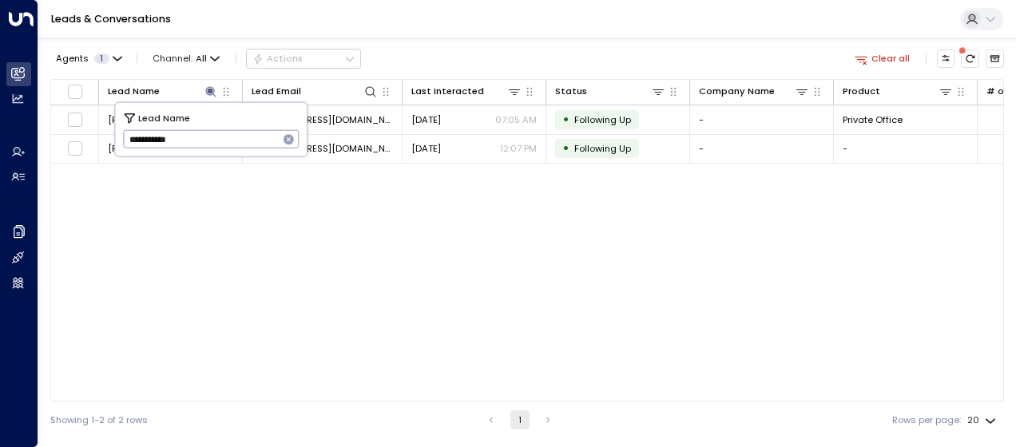
drag, startPoint x: 124, startPoint y: 141, endPoint x: 212, endPoint y: 148, distance: 88.1
click at [212, 148] on input "**********" at bounding box center [201, 139] width 156 height 26
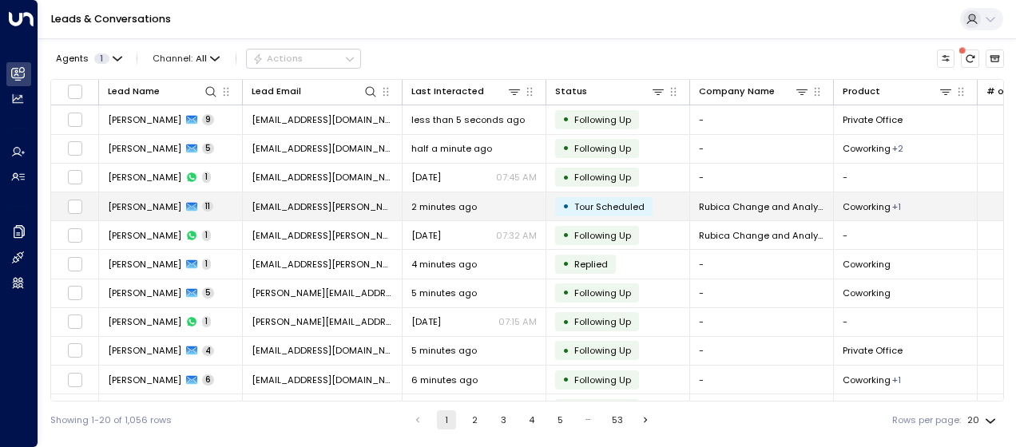
click at [345, 209] on span "[EMAIL_ADDRESS][PERSON_NAME][DOMAIN_NAME]" at bounding box center [321, 206] width 141 height 13
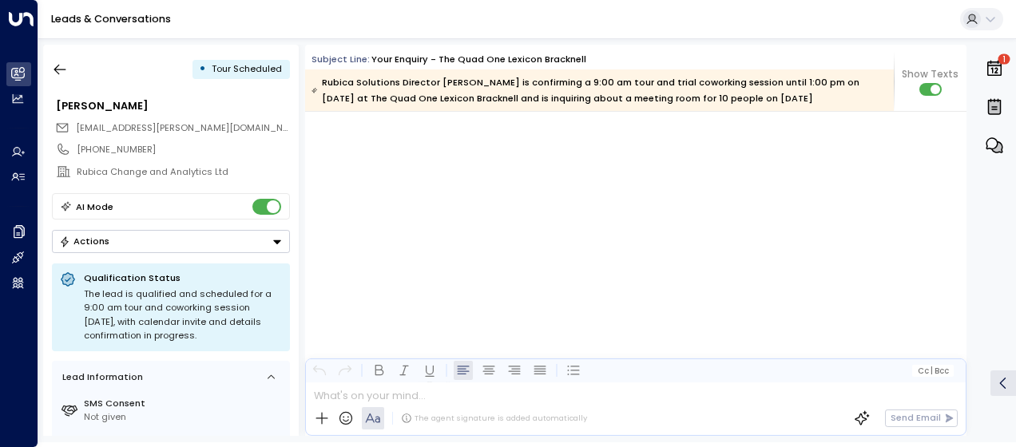
scroll to position [5886, 0]
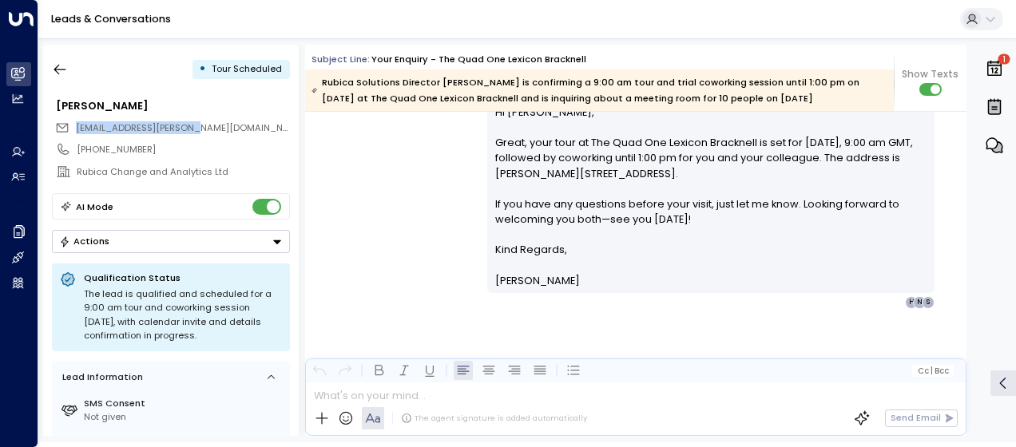
drag, startPoint x: 195, startPoint y: 126, endPoint x: 77, endPoint y: 123, distance: 118.2
click at [77, 123] on div "[EMAIL_ADDRESS][PERSON_NAME][DOMAIN_NAME]" at bounding box center [172, 127] width 235 height 21
drag, startPoint x: 77, startPoint y: 123, endPoint x: 85, endPoint y: 126, distance: 8.6
copy span "[EMAIL_ADDRESS][PERSON_NAME][DOMAIN_NAME]"
click at [61, 71] on icon "button" at bounding box center [60, 69] width 16 height 16
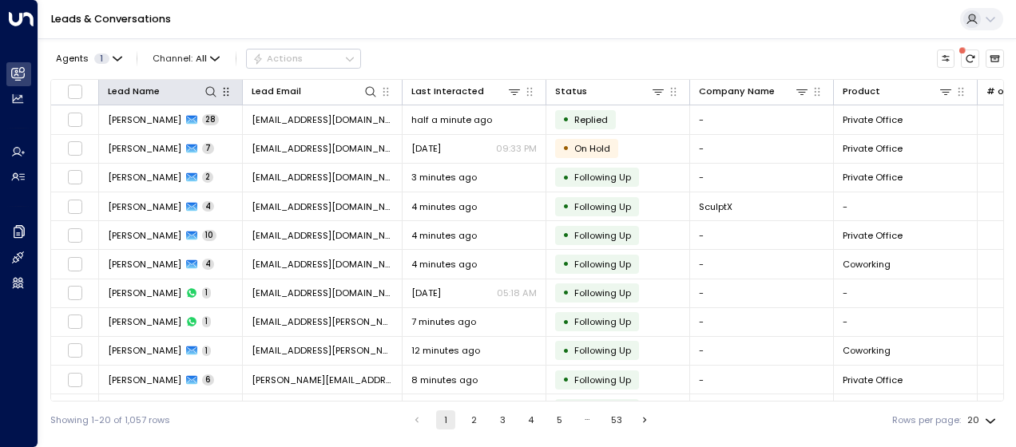
click at [218, 91] on button "button" at bounding box center [226, 92] width 16 height 16
click at [215, 93] on icon at bounding box center [210, 91] width 13 height 13
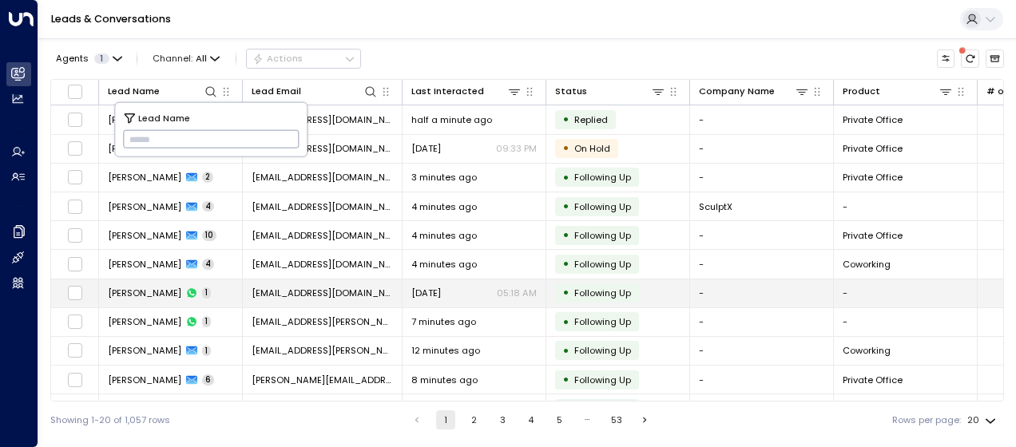
type input "**********"
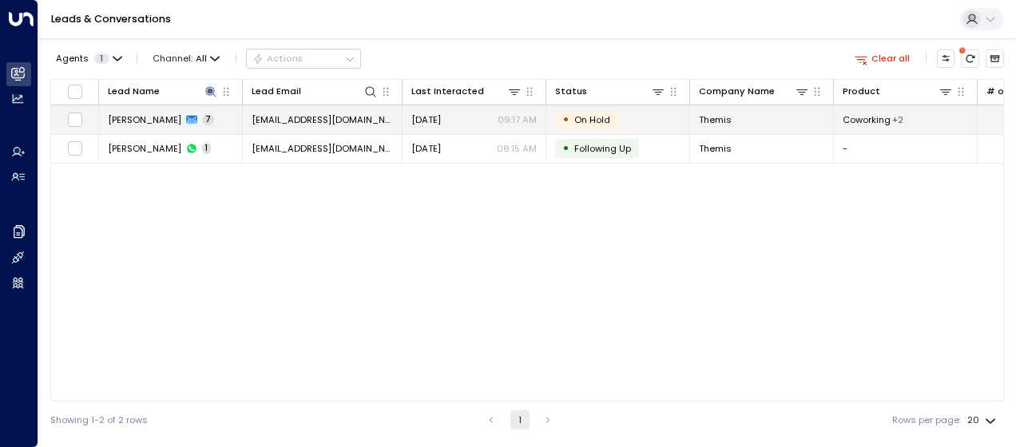
click at [339, 121] on span "[EMAIL_ADDRESS][DOMAIN_NAME]" at bounding box center [321, 119] width 141 height 13
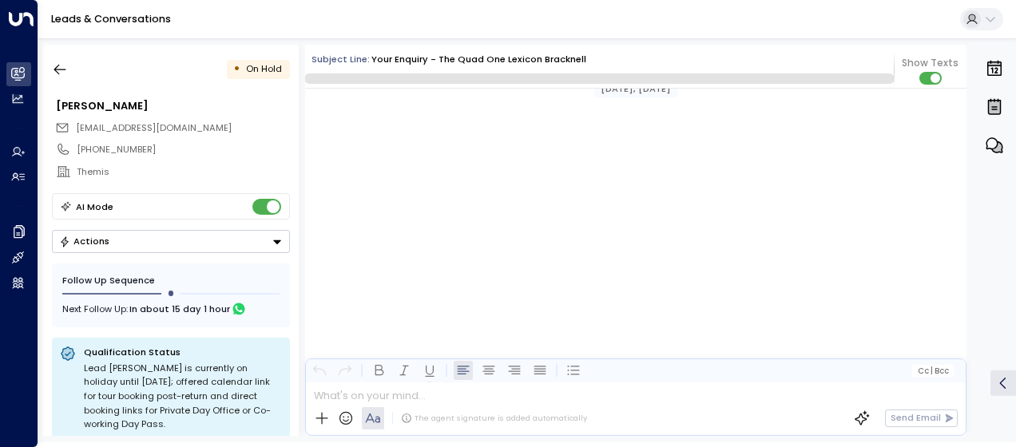
scroll to position [4349, 0]
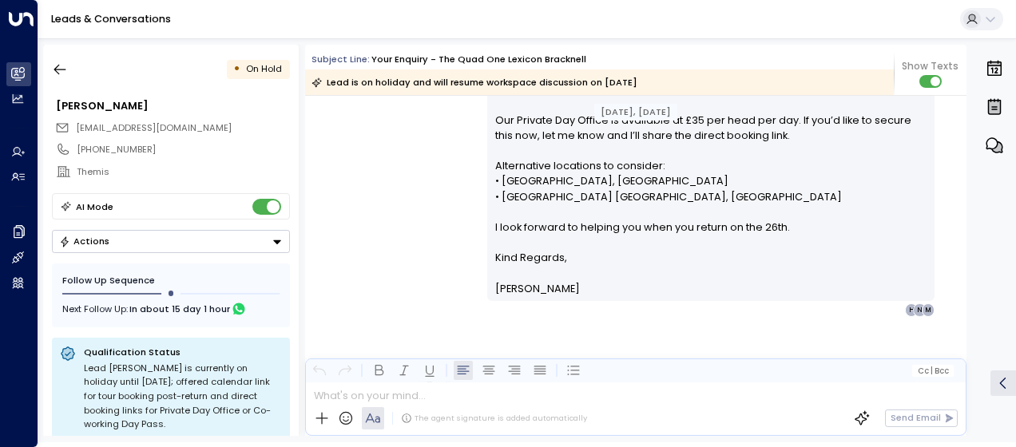
click at [413, 209] on div "[PERSON_NAME] • 09:17 AM • Email Hi [PERSON_NAME], Thanks for letting me know—e…" at bounding box center [635, 126] width 661 height 382
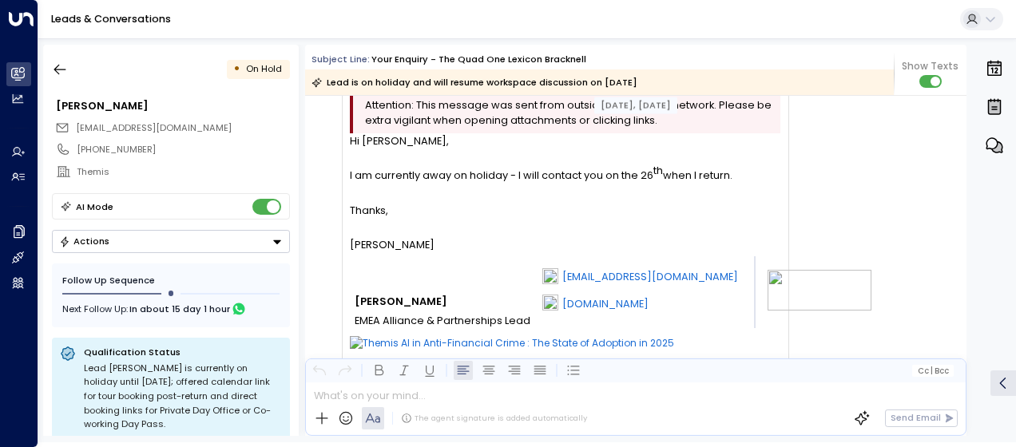
scroll to position [3430, 0]
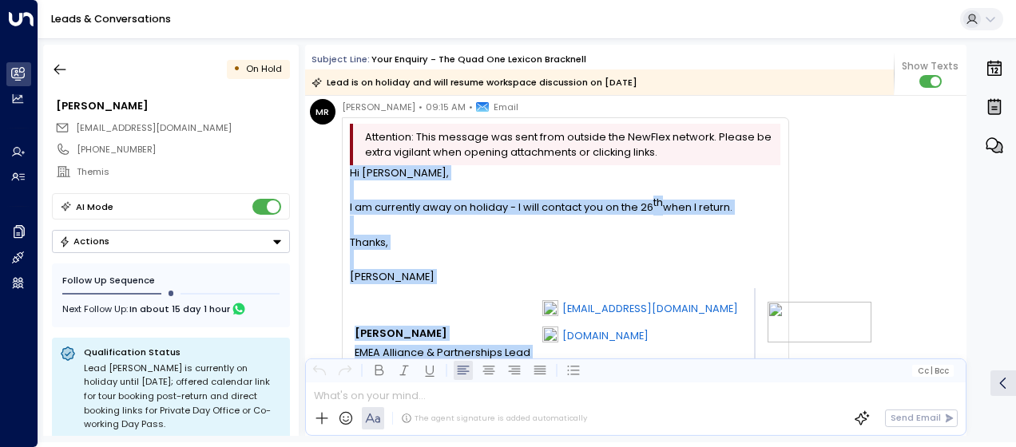
drag, startPoint x: 351, startPoint y: 168, endPoint x: 537, endPoint y: 356, distance: 264.2
click at [537, 356] on div "Hi [PERSON_NAME], I am currently away on holiday - I will contact you on the 26…" at bounding box center [565, 383] width 430 height 436
drag, startPoint x: 537, startPoint y: 356, endPoint x: 411, endPoint y: 289, distance: 142.2
copy div "Hi [PERSON_NAME], I am currently away on holiday - I will contact you on the 26…"
